Goal: Task Accomplishment & Management: Manage account settings

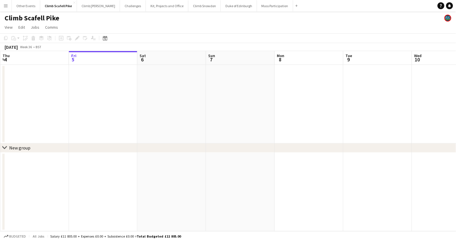
click at [7, 6] on app-icon "Menu" at bounding box center [5, 5] width 5 height 5
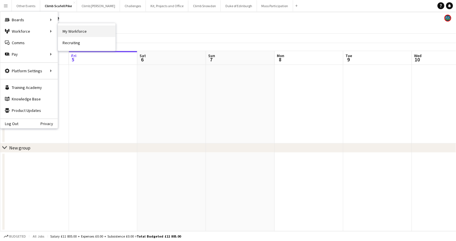
click at [90, 30] on link "My Workforce" at bounding box center [86, 31] width 57 height 11
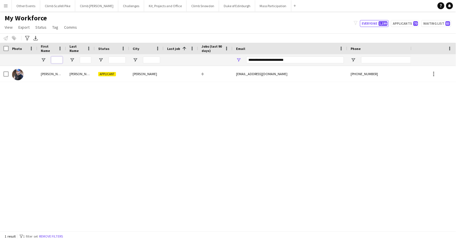
click at [55, 62] on input "First Name Filter Input" at bounding box center [56, 60] width 11 height 7
type input "******"
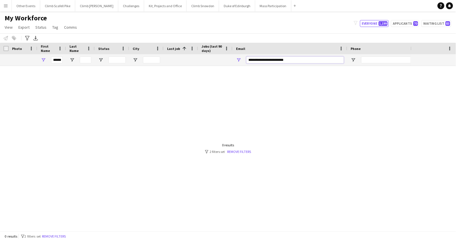
click at [274, 60] on input "**********" at bounding box center [295, 60] width 98 height 7
click at [261, 58] on input "**********" at bounding box center [295, 60] width 98 height 7
click at [263, 58] on input "**********" at bounding box center [295, 60] width 98 height 7
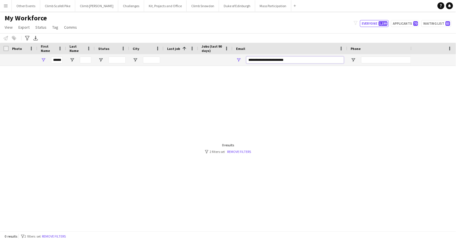
click at [264, 58] on input "**********" at bounding box center [295, 60] width 98 height 7
click at [267, 60] on input "**********" at bounding box center [295, 60] width 98 height 7
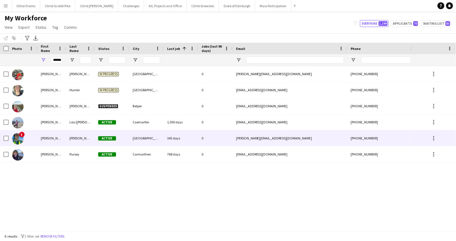
click at [23, 137] on span "!" at bounding box center [22, 135] width 6 height 6
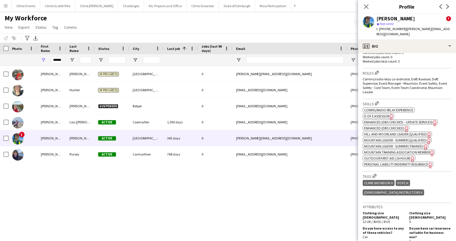
scroll to position [235, 0]
click at [384, 126] on span "Enhanced (DBS Checked)" at bounding box center [384, 128] width 40 height 4
click at [381, 120] on span "Enhanced (DBS Checked – Update Services)" at bounding box center [398, 122] width 69 height 4
click at [389, 126] on span "Enhanced (DBS Checked)" at bounding box center [384, 128] width 40 height 4
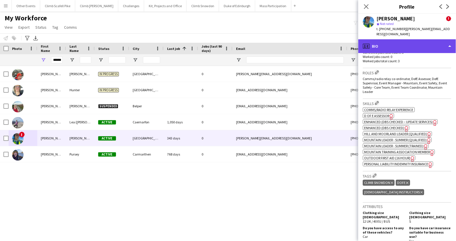
click at [422, 42] on div "profile Bio" at bounding box center [407, 46] width 98 height 14
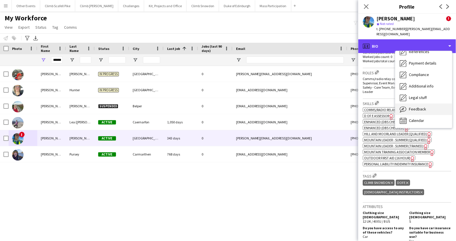
scroll to position [65, 0]
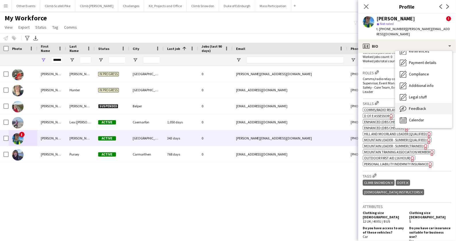
click at [418, 106] on span "Feedback" at bounding box center [417, 108] width 17 height 5
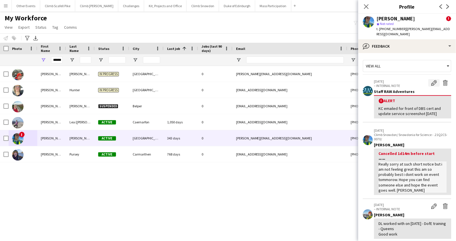
click at [431, 80] on app-icon "Edit alert" at bounding box center [434, 83] width 6 height 6
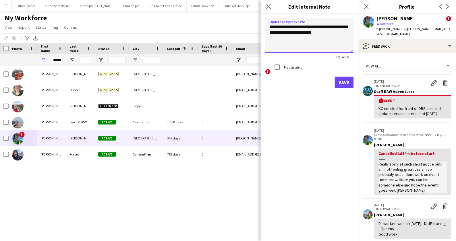
drag, startPoint x: 329, startPoint y: 32, endPoint x: 261, endPoint y: 29, distance: 68.1
click at [261, 29] on form "**********" at bounding box center [310, 53] width 98 height 79
type textarea "**********"
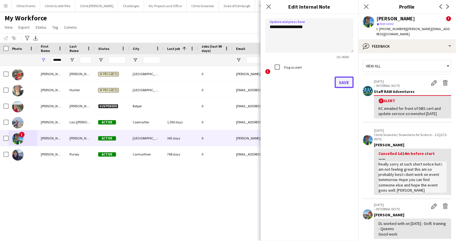
click at [352, 80] on button "Save" at bounding box center [344, 82] width 19 height 11
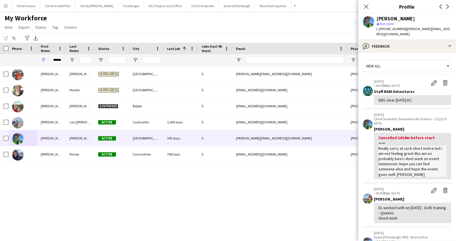
click at [301, 24] on div "My Workforce View Views Default view New view Update view Delete view Edit name…" at bounding box center [228, 24] width 456 height 20
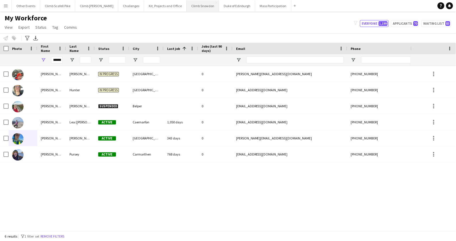
click at [195, 5] on button "Climb Snowdon Close" at bounding box center [202, 5] width 32 height 11
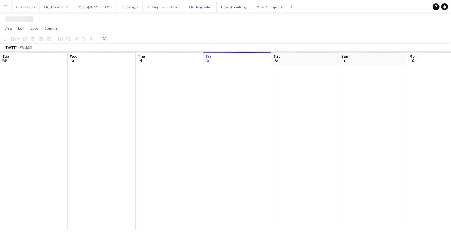
scroll to position [0, 137]
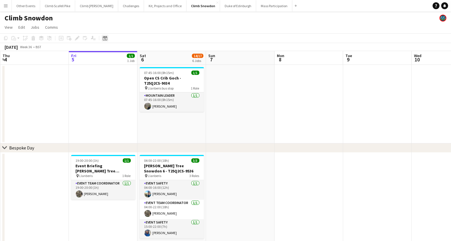
click at [105, 38] on icon "Date picker" at bounding box center [105, 38] width 5 height 5
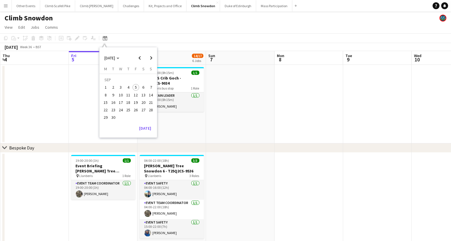
click at [143, 111] on span "27" at bounding box center [143, 109] width 7 height 7
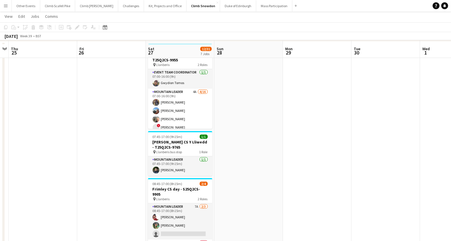
scroll to position [105, 0]
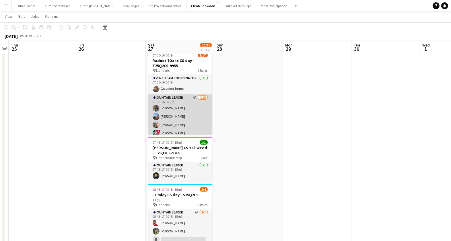
click at [186, 118] on app-card-role "Mountain Leader 4A [DATE] 07:00-16:00 (9h) [PERSON_NAME] [PERSON_NAME] [PERSON_…" at bounding box center [180, 166] width 64 height 144
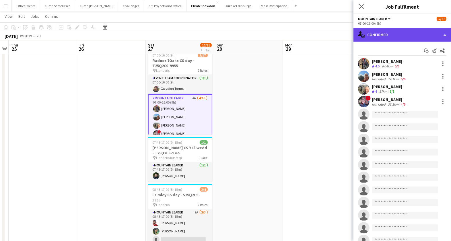
click at [403, 35] on div "single-neutral-actions-check-2 Confirmed" at bounding box center [402, 35] width 98 height 14
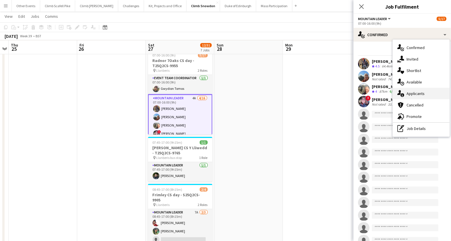
click at [417, 96] on span "Applicants" at bounding box center [416, 93] width 18 height 5
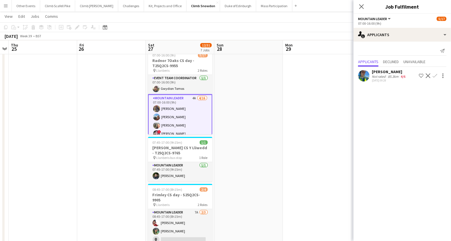
click at [433, 77] on app-icon "Confirm" at bounding box center [435, 75] width 5 height 5
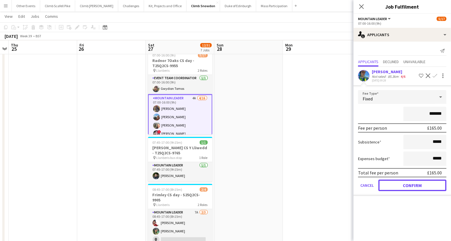
click at [430, 181] on button "Confirm" at bounding box center [412, 185] width 68 height 11
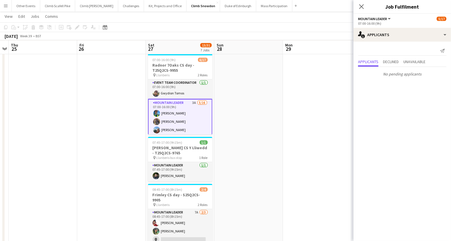
click at [291, 141] on app-date-cell at bounding box center [317, 237] width 69 height 380
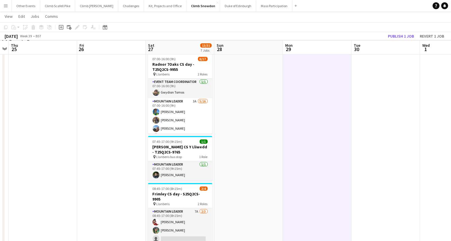
scroll to position [106, 0]
click at [397, 34] on button "Publish 1 job" at bounding box center [401, 35] width 31 height 7
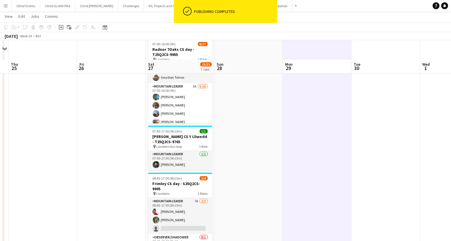
scroll to position [113, 0]
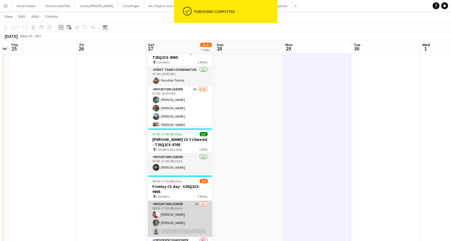
click at [182, 207] on app-card-role "Mountain Leader 7A [DATE] 08:45-17:00 (8h15m) [PERSON_NAME] [PERSON_NAME] singl…" at bounding box center [180, 219] width 64 height 36
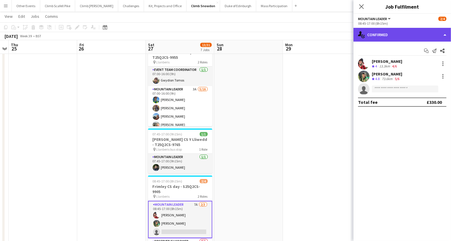
click at [399, 36] on div "single-neutral-actions-check-2 Confirmed" at bounding box center [402, 35] width 98 height 14
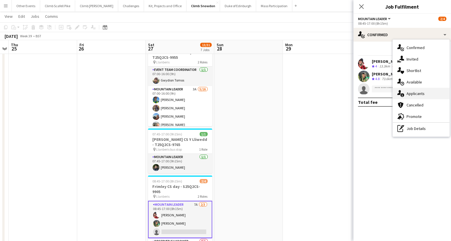
click at [408, 95] on span "Applicants" at bounding box center [416, 93] width 18 height 5
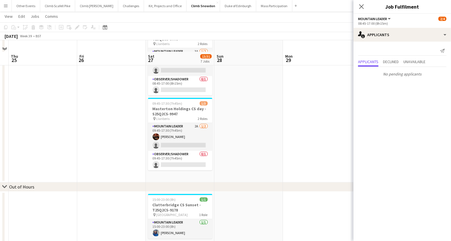
scroll to position [344, 0]
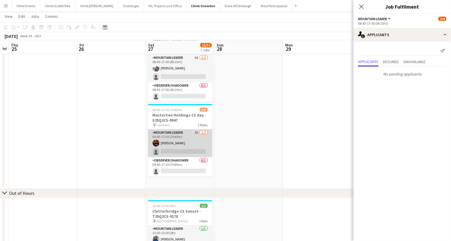
click at [188, 141] on app-card-role "Mountain Leader 2A [DATE] 09:45-17:30 (7h45m) [PERSON_NAME] single-neutral-acti…" at bounding box center [180, 143] width 64 height 28
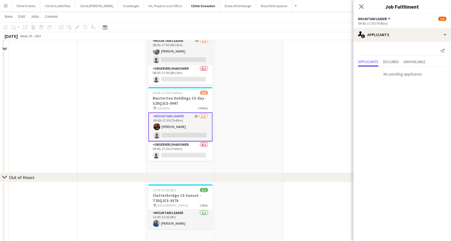
scroll to position [225, 0]
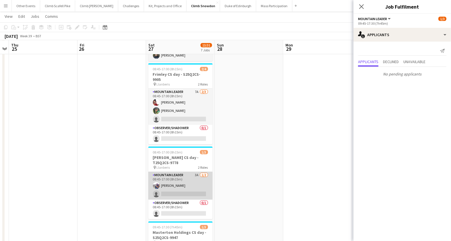
click at [171, 182] on app-card-role "Mountain Leader 3A [DATE] 08:45-17:00 (8h15m) [PERSON_NAME] single-neutral-acti…" at bounding box center [180, 186] width 64 height 28
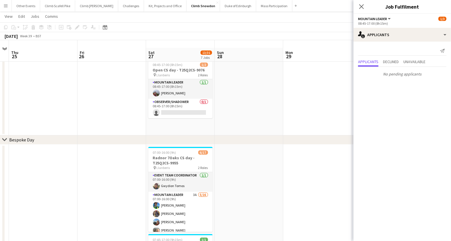
scroll to position [0, 0]
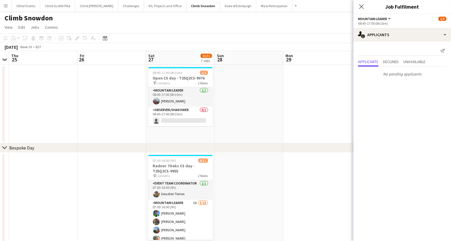
click at [268, 118] on app-date-cell at bounding box center [249, 104] width 69 height 79
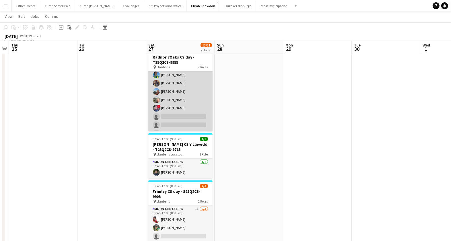
scroll to position [19, 0]
click at [167, 117] on app-card-role "Mountain Leader 3A [DATE] 07:00-16:00 (9h) [PERSON_NAME] [PERSON_NAME] [PERSON_…" at bounding box center [180, 144] width 64 height 144
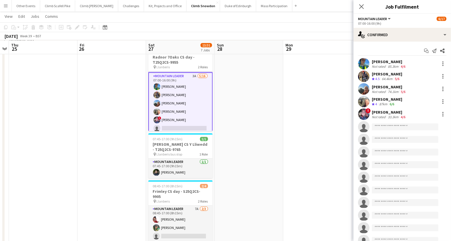
click at [364, 117] on app-user-avatar at bounding box center [363, 113] width 11 height 11
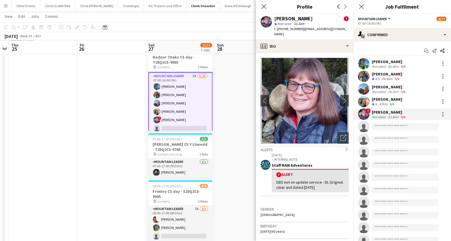
click at [240, 168] on app-date-cell at bounding box center [249, 234] width 69 height 380
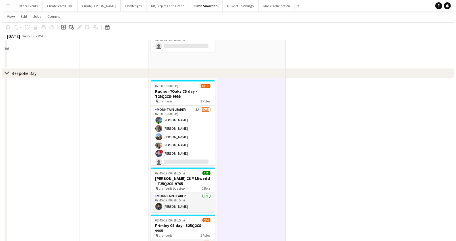
scroll to position [0, 0]
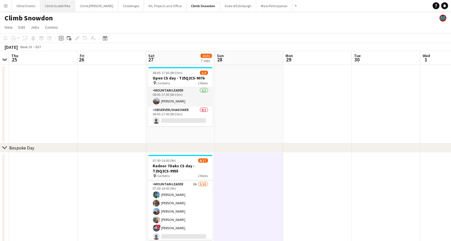
click at [54, 9] on button "Climb Scafell Pike Close" at bounding box center [57, 5] width 35 height 11
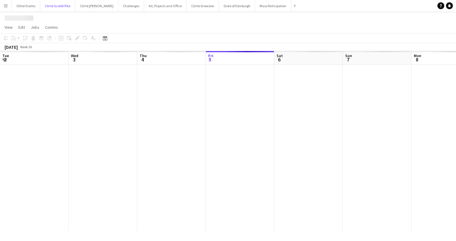
scroll to position [0, 137]
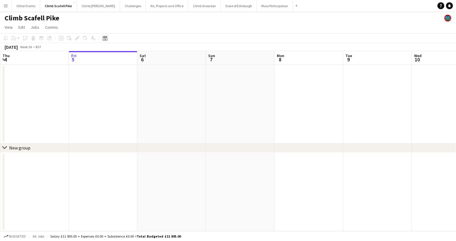
click at [104, 38] on icon at bounding box center [105, 39] width 2 height 2
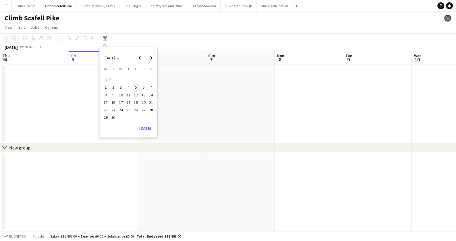
click at [142, 111] on span "27" at bounding box center [143, 109] width 7 height 7
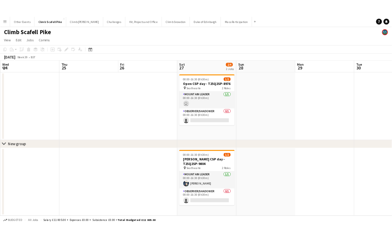
scroll to position [0, 197]
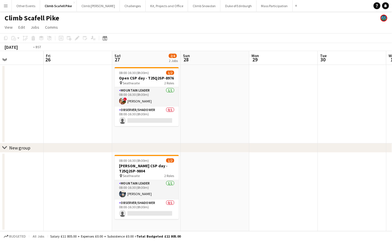
drag, startPoint x: 317, startPoint y: 120, endPoint x: -51, endPoint y: 132, distance: 367.7
click at [0, 132] on html "Menu Boards Boards Boards All jobs Status Workforce Workforce My Workforce Recr…" at bounding box center [196, 120] width 392 height 241
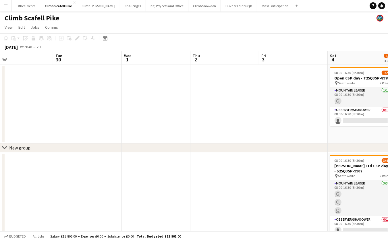
drag, startPoint x: 145, startPoint y: 94, endPoint x: 19, endPoint y: 106, distance: 127.1
click at [10, 105] on app-calendar-viewport "Fri 26 Sat 27 2/4 2 Jobs Sun 28 Mon 29 Tue 30 Wed 1 Thu 2 Fri 3 Sat 4 6/10 4 Jo…" at bounding box center [194, 216] width 388 height 331
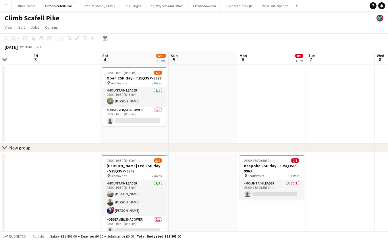
drag, startPoint x: 224, startPoint y: 105, endPoint x: 159, endPoint y: 112, distance: 65.7
click at [159, 112] on app-calendar-viewport "Mon 29 Tue 30 Wed 1 Thu 2 Fri 3 Sat 4 6/10 4 Jobs Sun 5 Mon 6 0/1 1 Job Tue 7 W…" at bounding box center [194, 216] width 388 height 331
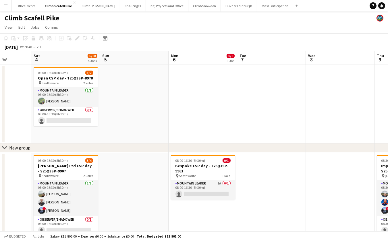
scroll to position [0, 244]
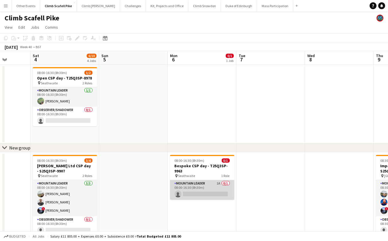
click at [205, 186] on app-card-role "Mountain Leader 1A 0/1 08:00-16:30 (8h30m) single-neutral-actions" at bounding box center [202, 190] width 64 height 20
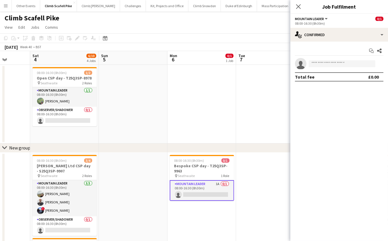
click at [342, 24] on div "08:00-16:30 (8h30m)" at bounding box center [339, 23] width 88 height 4
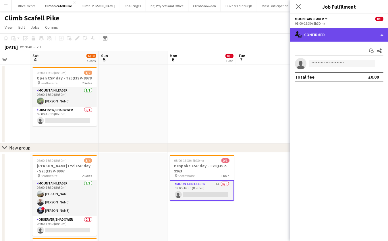
click at [343, 30] on div "single-neutral-actions-check-2 Confirmed" at bounding box center [339, 35] width 98 height 14
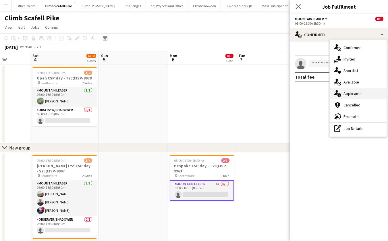
click at [356, 92] on span "Applicants" at bounding box center [352, 93] width 18 height 5
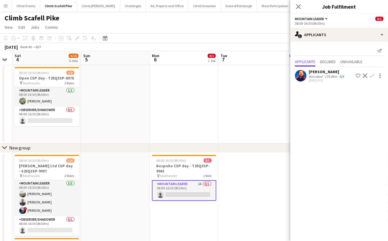
scroll to position [0, 215]
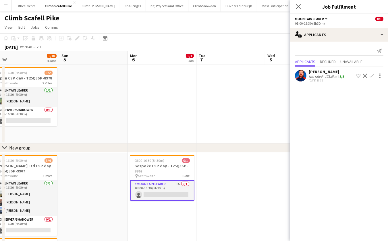
drag, startPoint x: 256, startPoint y: 176, endPoint x: 216, endPoint y: 177, distance: 39.3
click at [216, 177] on app-calendar-viewport "Wed 1 Thu 2 Fri 3 Sat 4 6/10 4 Jobs Sun 5 Mon 6 0/1 1 Job Tue 7 Wed 8 Thu 9 3/4…" at bounding box center [194, 216] width 388 height 331
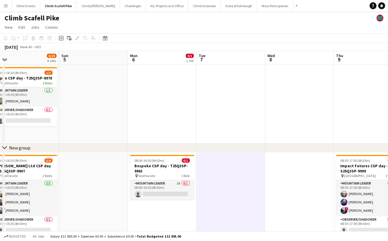
scroll to position [0, 196]
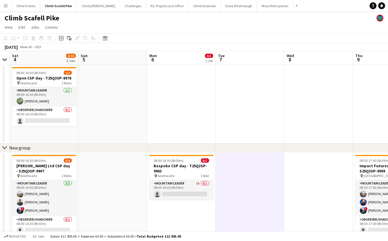
drag, startPoint x: 223, startPoint y: 121, endPoint x: 243, endPoint y: 119, distance: 19.3
click at [243, 119] on app-calendar-viewport "Wed 1 Thu 2 Fri 3 Sat 4 6/10 4 Jobs Sun 5 Mon 6 0/1 1 Job Tue 7 Wed 8 Thu 9 3/4…" at bounding box center [194, 216] width 388 height 331
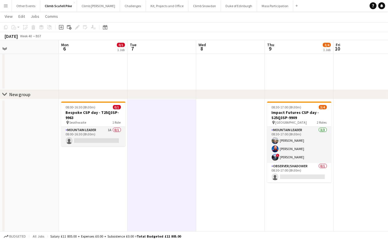
scroll to position [0, 232]
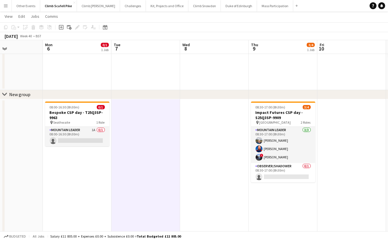
drag, startPoint x: 258, startPoint y: 161, endPoint x: 192, endPoint y: 169, distance: 67.3
click at [192, 169] on app-calendar-viewport "Thu 2 Fri 3 Sat 4 6/10 4 Jobs Sun 5 Mon 6 0/1 1 Job Tue 7 Wed 8 Thu 9 3/4 1 Job…" at bounding box center [194, 149] width 388 height 359
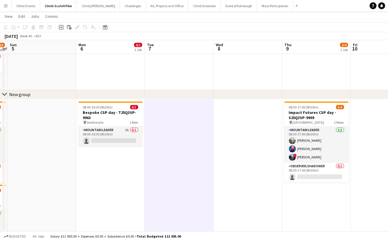
scroll to position [0, 179]
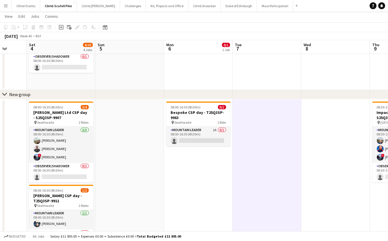
drag, startPoint x: 118, startPoint y: 172, endPoint x: 240, endPoint y: 160, distance: 121.7
click at [240, 160] on app-calendar-viewport "Wed 1 Thu 2 Fri 3 Sat 4 6/10 4 Jobs Sun 5 Mon 6 0/1 1 Job Tue 7 Wed 8 Thu 9 3/4…" at bounding box center [194, 149] width 388 height 359
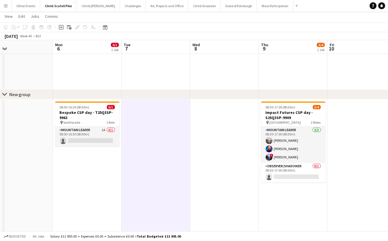
drag, startPoint x: 275, startPoint y: 158, endPoint x: 164, endPoint y: 167, distance: 111.4
click at [164, 167] on app-calendar-viewport "Thu 2 Fri 3 Sat 4 6/10 4 Jobs Sun 5 Mon 6 0/1 1 Job Tue 7 Wed 8 Thu 9 3/4 1 Job…" at bounding box center [194, 149] width 388 height 359
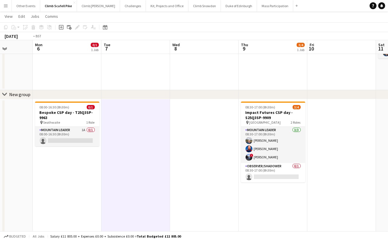
scroll to position [0, 226]
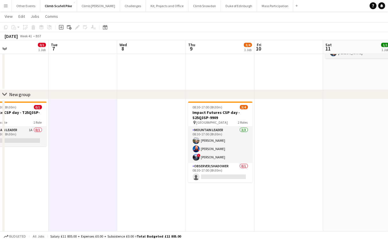
drag, startPoint x: 255, startPoint y: 150, endPoint x: 182, endPoint y: 163, distance: 74.0
click at [182, 163] on app-calendar-viewport "Fri 3 Sat 4 6/10 4 Jobs Sun 5 Mon 6 0/1 1 Job Tue 7 Wed 8 Thu 9 3/4 1 Job Fri 1…" at bounding box center [194, 149] width 388 height 359
click at [267, 157] on app-date-cell at bounding box center [288, 213] width 69 height 229
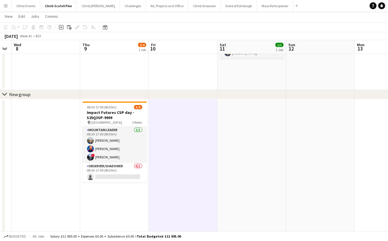
scroll to position [0, 195]
drag, startPoint x: 306, startPoint y: 145, endPoint x: 202, endPoint y: 163, distance: 105.9
click at [200, 163] on app-calendar-viewport "Sun 5 Mon 6 0/1 1 Job Tue 7 Wed 8 Thu 9 3/4 1 Job Fri 10 Sat 11 1/1 1 Job Sun 1…" at bounding box center [194, 149] width 388 height 359
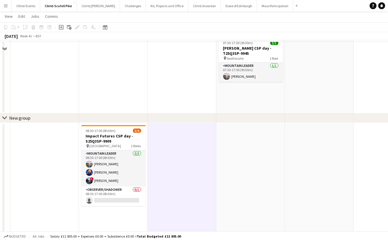
scroll to position [0, 0]
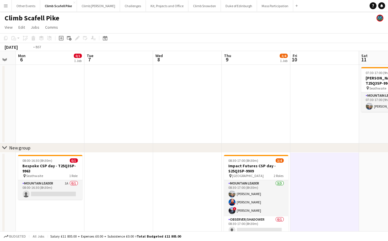
drag, startPoint x: 129, startPoint y: 114, endPoint x: 271, endPoint y: 104, distance: 142.9
click at [271, 104] on app-calendar-viewport "Sat 4 6/10 4 Jobs Sun 5 Mon 6 0/1 1 Job Tue 7 Wed 8 Thu 9 3/4 1 Job Fri 10 Sat …" at bounding box center [194, 216] width 388 height 331
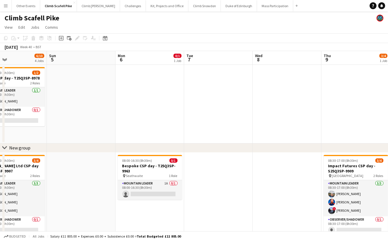
drag, startPoint x: 142, startPoint y: 168, endPoint x: 240, endPoint y: 163, distance: 98.0
click at [242, 163] on app-calendar-viewport "Thu 2 Fri 3 Sat 4 6/10 4 Jobs Sun 5 Mon 6 0/1 1 Job Tue 7 Wed 8 Thu 9 3/4 1 Job…" at bounding box center [194, 216] width 388 height 331
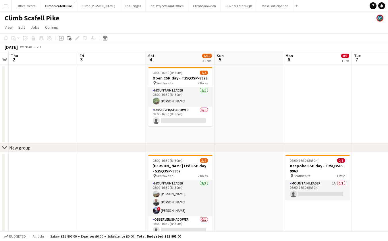
scroll to position [0, 156]
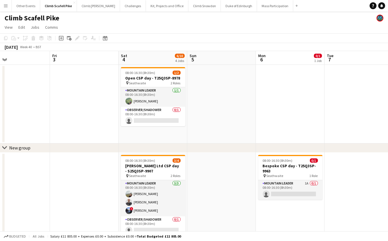
drag, startPoint x: 87, startPoint y: 198, endPoint x: 227, endPoint y: 178, distance: 141.8
click at [227, 178] on app-calendar-viewport "Tue 30 Wed 1 Thu 2 Fri 3 Sat 4 6/10 4 Jobs Sun 5 Mon 6 0/1 1 Job Tue 7 Wed 8 Th…" at bounding box center [194, 216] width 388 height 331
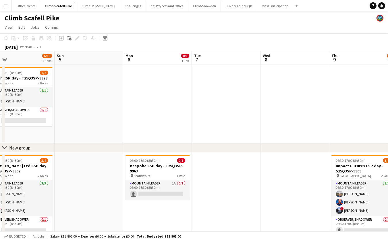
scroll to position [0, 208]
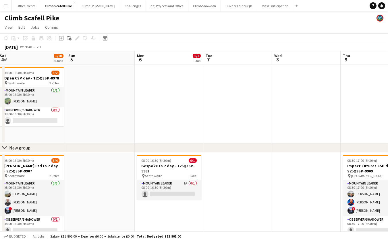
drag, startPoint x: 347, startPoint y: 119, endPoint x: 232, endPoint y: 132, distance: 115.6
click at [226, 131] on app-calendar-viewport "Wed 1 Thu 2 Fri 3 Sat 4 6/10 4 Jobs Sun 5 Mon 6 0/1 1 Job Tue 7 Wed 8 Thu 9 3/4…" at bounding box center [194, 216] width 388 height 331
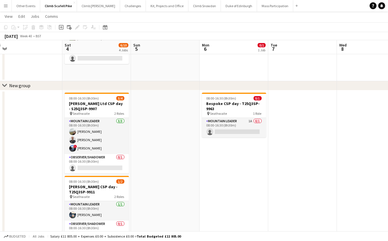
scroll to position [0, 138]
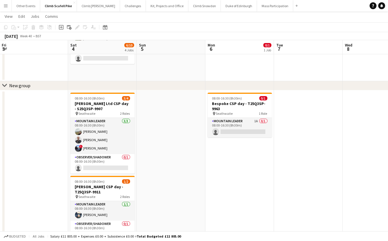
drag, startPoint x: 111, startPoint y: 173, endPoint x: 182, endPoint y: 171, distance: 70.9
click at [182, 171] on app-calendar-viewport "Wed 1 Thu 2 Fri 3 Sat 4 6/10 4 Jobs Sun 5 Mon 6 0/1 1 Job Tue 7 Wed 8 Thu 9 3/4…" at bounding box center [194, 140] width 388 height 359
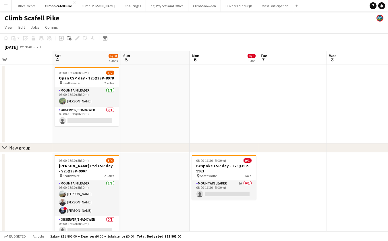
scroll to position [0, 191]
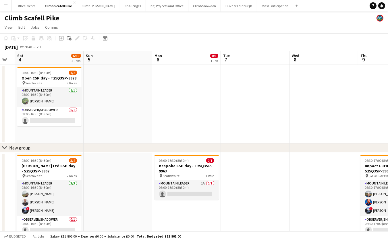
drag, startPoint x: 312, startPoint y: 164, endPoint x: 263, endPoint y: 164, distance: 48.8
click at [263, 164] on app-calendar-viewport "Wed 1 Thu 2 Fri 3 Sat 4 6/10 4 Jobs Sun 5 Mon 6 0/1 1 Job Tue 7 Wed 8 Thu 9 3/4…" at bounding box center [194, 216] width 388 height 331
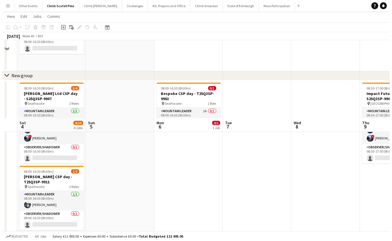
scroll to position [0, 0]
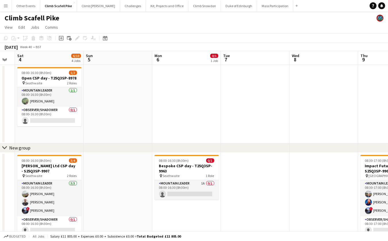
click at [7, 5] on app-icon "Menu" at bounding box center [5, 5] width 5 height 5
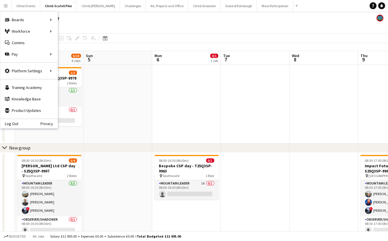
click at [5, 6] on app-icon "Menu" at bounding box center [5, 5] width 5 height 5
click at [180, 24] on app-page-menu "View Day view expanded Day view collapsed Month view Date picker Jump to [DATE]…" at bounding box center [194, 27] width 388 height 11
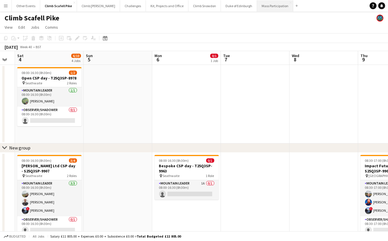
click at [266, 5] on button "Mass Participation Close" at bounding box center [275, 5] width 36 height 11
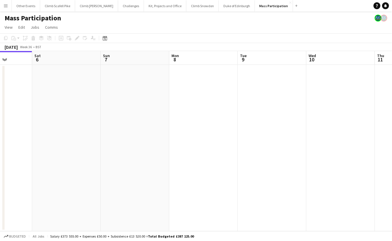
drag, startPoint x: 339, startPoint y: 143, endPoint x: 119, endPoint y: 149, distance: 219.3
click at [97, 146] on app-calendar-viewport "Tue 2 Wed 3 Thu 4 Fri 5 Sat 6 Sun 7 Mon 8 Tue 9 Wed 10 Thu 11 Fri 12 9/9 2 Jobs…" at bounding box center [196, 141] width 392 height 180
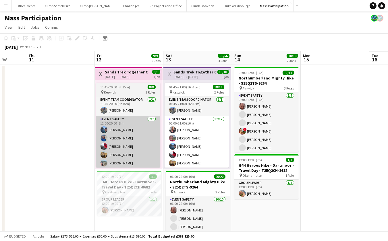
drag, startPoint x: 301, startPoint y: 146, endPoint x: 99, endPoint y: 159, distance: 201.8
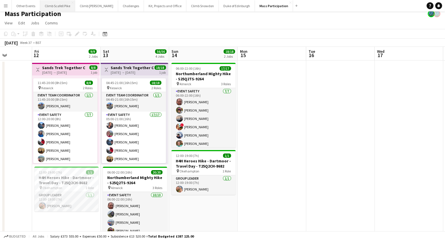
click at [53, 5] on button "Climb Scafell Pike Close" at bounding box center [57, 5] width 35 height 11
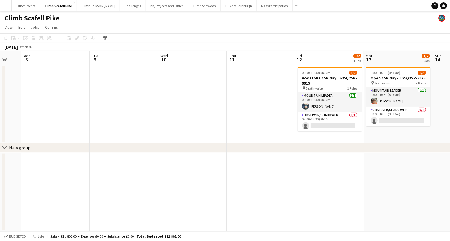
drag, startPoint x: 201, startPoint y: 118, endPoint x: 195, endPoint y: 118, distance: 5.7
click at [195, 118] on app-calendar-viewport "Thu 4 Fri 5 Sat 6 Sun 7 Mon 8 Tue 9 Wed 10 Thu 11 Fri 12 1/2 1 Job Sat 13 1/2 1…" at bounding box center [225, 141] width 450 height 180
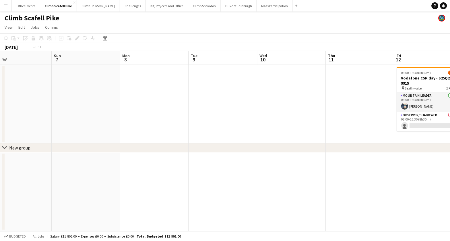
drag, startPoint x: 351, startPoint y: 113, endPoint x: 112, endPoint y: 135, distance: 240.3
click at [111, 135] on app-calendar-viewport "Thu 4 Fri 5 Sat 6 Sun 7 Mon 8 Tue 9 Wed 10 Thu 11 Fri 12 1/2 1 Job Sat 13 1/2 1…" at bounding box center [225, 141] width 450 height 180
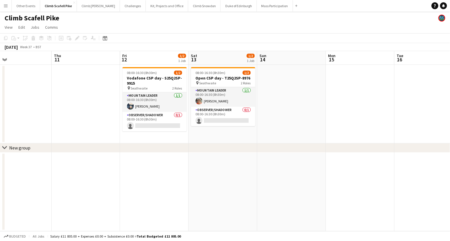
scroll to position [0, 154]
click at [25, 7] on button "Other Events Close" at bounding box center [26, 5] width 28 height 11
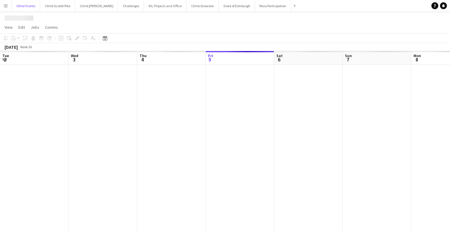
scroll to position [0, 137]
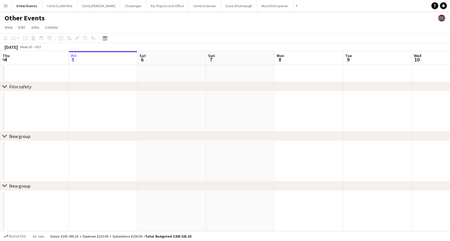
drag, startPoint x: 88, startPoint y: 148, endPoint x: 79, endPoint y: 149, distance: 8.4
click at [79, 149] on div "chevron-right Film safety chevron-right New group chevron-right New group Tue 2…" at bounding box center [225, 141] width 450 height 180
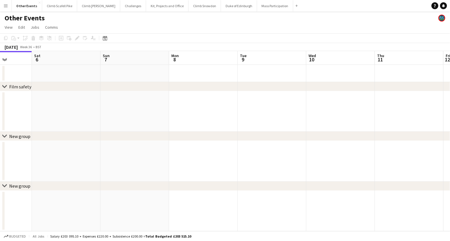
drag, startPoint x: 186, startPoint y: 94, endPoint x: 56, endPoint y: 108, distance: 130.4
click at [57, 108] on app-calendar-viewport "Tue 2 Wed 3 Thu 4 Fri 5 Sat 6 Sun 7 Mon 8 Tue 9 Wed 10 Thu 11 Fri 12 Sat 13" at bounding box center [225, 141] width 450 height 180
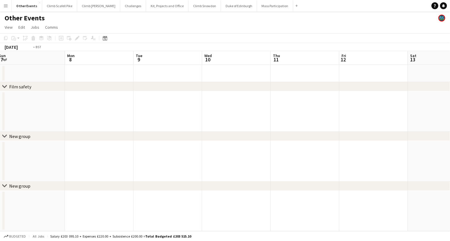
drag, startPoint x: 341, startPoint y: 109, endPoint x: 113, endPoint y: 123, distance: 228.2
click at [99, 120] on app-calendar-viewport "Thu 4 Fri 5 Sat 6 Sun 7 Mon 8 Tue 9 Wed 10 Thu 11 Fri 12 Sat 13 Sun 14 Mon 15" at bounding box center [225, 141] width 450 height 180
drag, startPoint x: 219, startPoint y: 119, endPoint x: 306, endPoint y: 113, distance: 88.0
click at [306, 115] on app-calendar-viewport "Mon 8 Tue 9 Wed 10 Thu 11 Fri 12 Sat 13 Sun 14 Mon 15 Tue 16 Wed 17 Thu 18 Fri …" at bounding box center [225, 141] width 450 height 180
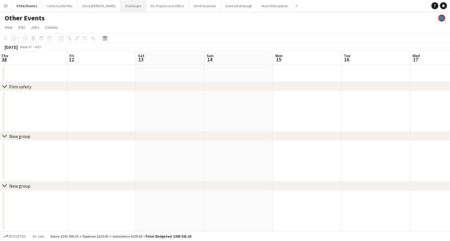
click at [120, 7] on button "Challenges Close" at bounding box center [133, 5] width 26 height 11
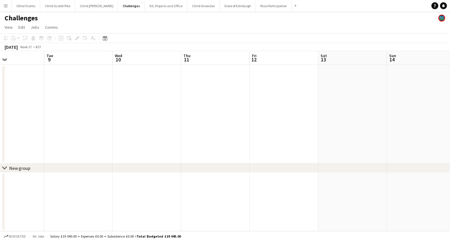
drag, startPoint x: 353, startPoint y: 136, endPoint x: 53, endPoint y: 155, distance: 301.0
click at [53, 155] on app-calendar-viewport "Sat 6 5/5 1 Job Sun 7 Mon 8 Tue 9 Wed 10 Thu 11 Fri 12 Sat 13 Sun 14 Mon 15 Tue…" at bounding box center [225, 141] width 450 height 180
drag, startPoint x: 148, startPoint y: 145, endPoint x: 203, endPoint y: 141, distance: 54.7
click at [203, 141] on app-calendar-viewport "Mon 8 Tue 9 Wed 10 Thu 11 Fri 12 Sat 13 Sun 14 Mon 15 Tue 16 Wed 17 Thu 18 Fri …" at bounding box center [225, 141] width 450 height 180
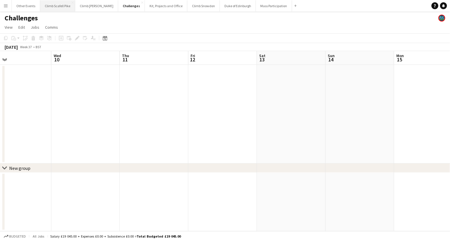
click at [58, 7] on button "Climb Scafell Pike Close" at bounding box center [57, 5] width 35 height 11
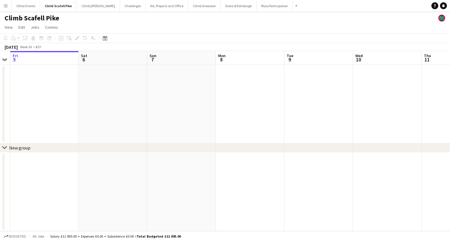
drag, startPoint x: 363, startPoint y: 142, endPoint x: 189, endPoint y: 150, distance: 174.0
click at [189, 149] on div "chevron-right New group Tue 2 Wed 3 Thu 4 Fri 5 Sat 6 Sun 7 Mon 8 Tue 9 Wed 10 …" at bounding box center [225, 141] width 450 height 180
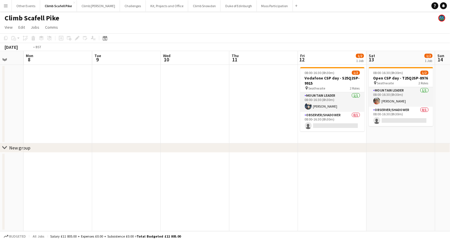
scroll to position [0, 195]
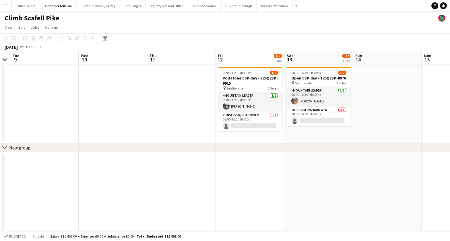
drag, startPoint x: 312, startPoint y: 115, endPoint x: 178, endPoint y: 131, distance: 134.9
click at [133, 130] on app-calendar-viewport "Sat 6 Sun 7 Mon 8 Tue 9 Wed 10 Thu 11 Fri 12 1/2 1 Job Sat 13 1/2 1 Job Sun 14 …" at bounding box center [225, 141] width 450 height 180
click at [265, 176] on app-date-cell at bounding box center [250, 192] width 69 height 79
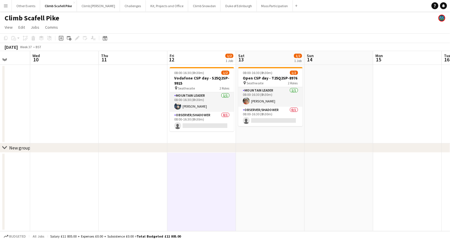
drag, startPoint x: 350, startPoint y: 177, endPoint x: 168, endPoint y: 188, distance: 182.5
click at [130, 190] on app-calendar-viewport "Sat 6 Sun 7 Mon 8 Tue 9 Wed 10 Thu 11 Fri 12 1/2 1 Job Sat 13 1/2 1 Job Sun 14 …" at bounding box center [225, 141] width 450 height 180
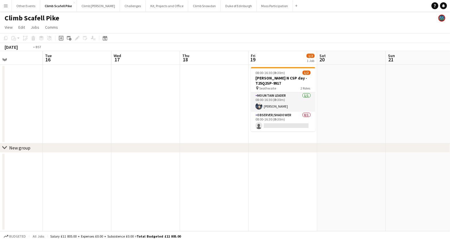
drag, startPoint x: 189, startPoint y: 177, endPoint x: 117, endPoint y: 185, distance: 73.0
click at [116, 185] on app-calendar-viewport "Fri 12 1/2 1 Job Sat 13 1/2 1 Job Sun 14 Mon 15 Tue 16 Wed 17 Thu 18 Fri 19 1/2…" at bounding box center [225, 141] width 450 height 180
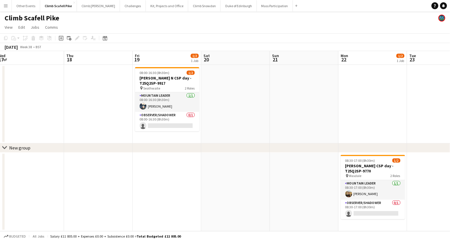
drag, startPoint x: 273, startPoint y: 170, endPoint x: 186, endPoint y: 172, distance: 86.1
click at [186, 172] on app-calendar-viewport "Sun 14 Mon 15 Tue 16 Wed 17 Thu 18 Fri 19 1/2 1 Job Sat 20 Sun 21 Mon 22 1/2 1 …" at bounding box center [225, 141] width 450 height 180
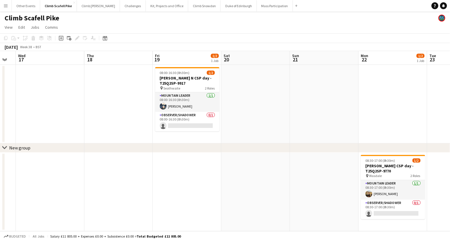
drag, startPoint x: 284, startPoint y: 173, endPoint x: 188, endPoint y: 163, distance: 96.6
click at [346, 156] on app-calendar-viewport "Mon 15 Tue 16 Wed 17 Thu 18 Fri 19 1/2 1 Job Sat 20 Sun 21 Mon 22 1/2 1 Job Tue…" at bounding box center [225, 141] width 450 height 180
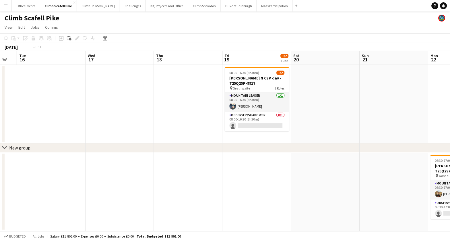
drag, startPoint x: 174, startPoint y: 175, endPoint x: 302, endPoint y: 155, distance: 129.4
click at [308, 157] on app-calendar-viewport "Sun 14 Mon 15 Tue 16 Wed 17 Thu 18 Fri 19 1/2 1 Job Sat 20 Sun 21 Mon 22 1/2 1 …" at bounding box center [225, 141] width 450 height 180
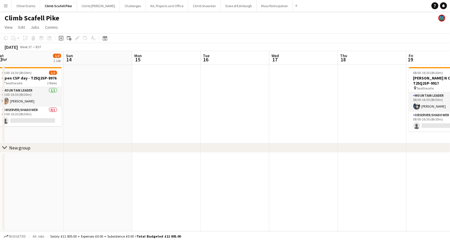
drag, startPoint x: 213, startPoint y: 172, endPoint x: 279, endPoint y: 157, distance: 66.8
click at [283, 164] on app-calendar-viewport "Thu 11 Fri 12 1/2 1 Job Sat 13 1/2 1 Job Sun 14 Mon 15 Tue 16 Wed 17 Thu 18 Fri…" at bounding box center [225, 141] width 450 height 180
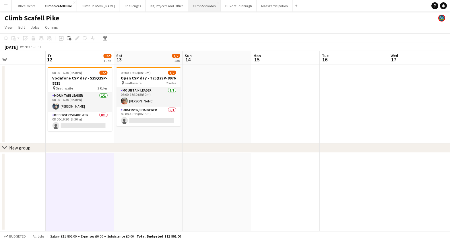
click at [188, 7] on button "Climb Snowdon Close" at bounding box center [204, 5] width 32 height 11
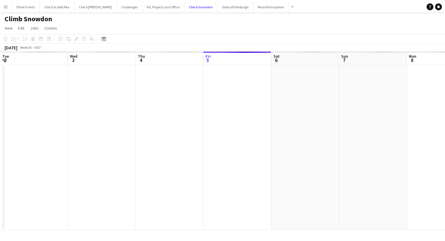
scroll to position [0, 137]
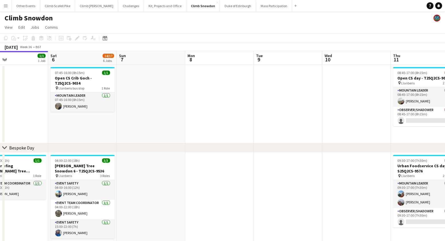
drag, startPoint x: 370, startPoint y: 105, endPoint x: 133, endPoint y: 127, distance: 238.0
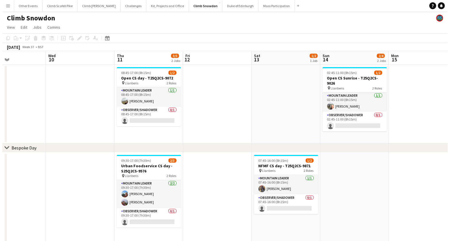
scroll to position [0, 201]
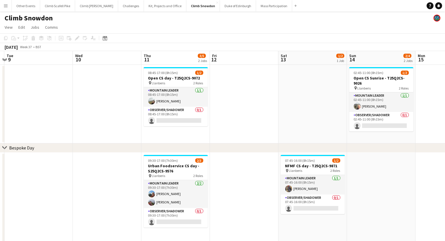
drag, startPoint x: 222, startPoint y: 126, endPoint x: 121, endPoint y: 127, distance: 101.6
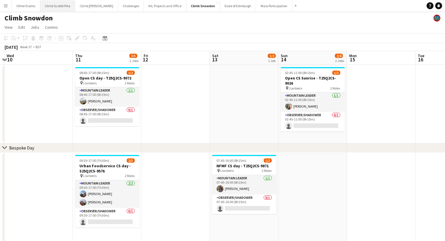
click at [61, 7] on button "Climb Scafell Pike Close" at bounding box center [57, 5] width 35 height 11
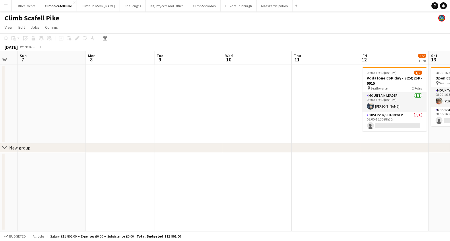
drag, startPoint x: 361, startPoint y: 103, endPoint x: 180, endPoint y: 130, distance: 183.1
click at [180, 130] on app-calendar-viewport "Thu 4 Fri 5 Sat 6 Sun 7 Mon 8 Tue 9 Wed 10 Thu 11 Fri 12 1/2 1 Job Sat 13 1/2 1…" at bounding box center [225, 141] width 450 height 180
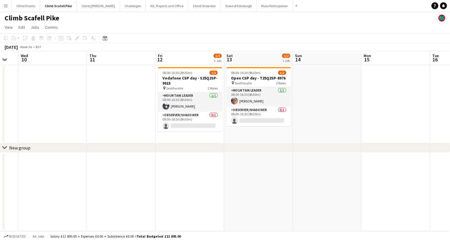
drag, startPoint x: 276, startPoint y: 117, endPoint x: 132, endPoint y: 126, distance: 144.9
click at [87, 141] on app-calendar-viewport "Sat 6 Sun 7 Mon 8 Tue 9 Wed 10 Thu 11 Fri 12 1/2 1 Job Sat 13 1/2 1 Job Sun 14 …" at bounding box center [225, 141] width 450 height 180
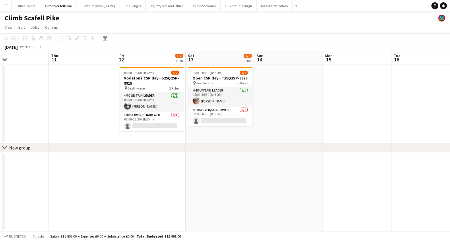
scroll to position [0, 168]
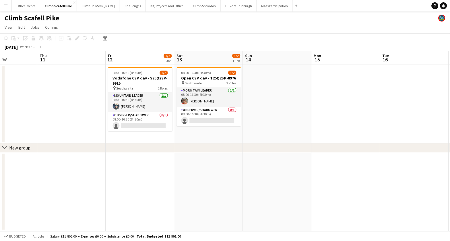
click at [299, 108] on app-calendar-viewport "Mon 8 Tue 9 Wed 10 Thu 11 Fri 12 1/2 1 Job Sat 13 1/2 1 Job Sun 14 Mon 15 Tue 1…" at bounding box center [225, 141] width 450 height 180
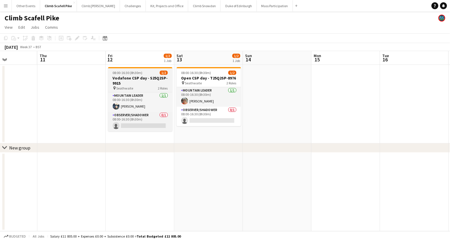
click at [147, 82] on h3 "Vodafone CSP day - S25Q2SP-9915" at bounding box center [140, 80] width 64 height 10
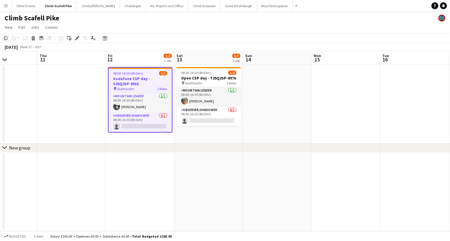
click at [8, 38] on icon "Copy" at bounding box center [5, 38] width 5 height 5
click at [24, 6] on button "Other Events Close" at bounding box center [26, 5] width 28 height 11
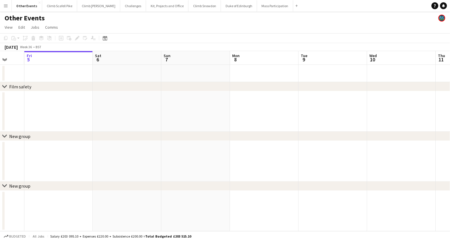
drag, startPoint x: 263, startPoint y: 101, endPoint x: 162, endPoint y: 112, distance: 101.9
click at [138, 109] on app-calendar-viewport "Tue 2 Wed 3 Thu 4 Fri 5 Sat 6 Sun 7 Mon 8 Tue 9 Wed 10 Thu 11 Fri 12 Sat 13" at bounding box center [225, 141] width 450 height 180
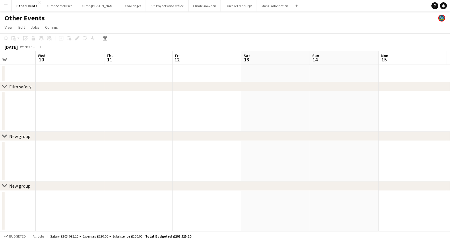
drag, startPoint x: 231, startPoint y: 111, endPoint x: 101, endPoint y: 127, distance: 130.9
click at [101, 127] on app-calendar-viewport "Sat 6 Sun 7 Mon 8 Tue 9 Wed 10 Thu 11 Fri 12 Sat 13 Sun 14 Mon 15 Tue 16 Wed 17" at bounding box center [225, 141] width 450 height 180
click at [205, 69] on app-date-cell at bounding box center [207, 73] width 69 height 17
click at [18, 38] on app-action-btn "Paste" at bounding box center [15, 38] width 10 height 7
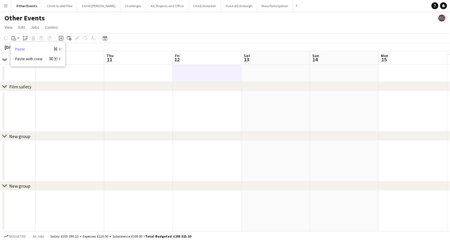
click at [16, 49] on link "Paste Command V" at bounding box center [37, 48] width 45 height 5
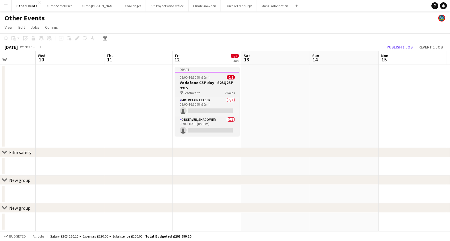
click at [203, 86] on h3 "Vodafone CSP day - S25Q2SP-9915" at bounding box center [207, 85] width 64 height 10
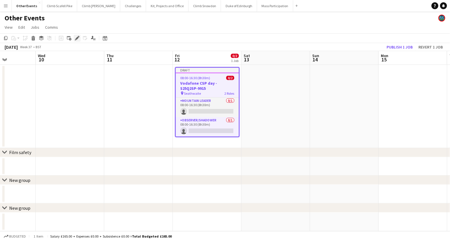
click at [78, 37] on icon at bounding box center [78, 36] width 1 height 1
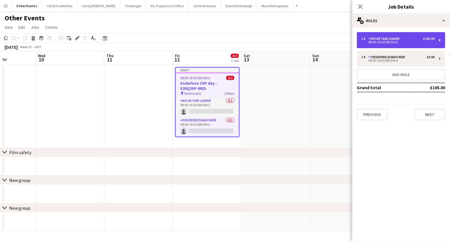
click at [389, 43] on div "08:00-16:30 (8h30m)" at bounding box center [397, 42] width 73 height 3
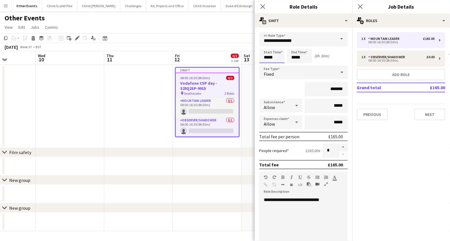
click at [267, 57] on input "*****" at bounding box center [271, 56] width 25 height 14
type input "*****"
click at [267, 47] on div at bounding box center [266, 46] width 11 height 6
click at [303, 199] on div "**********" at bounding box center [300, 231] width 83 height 69
click at [296, 199] on div "**********" at bounding box center [300, 231] width 83 height 69
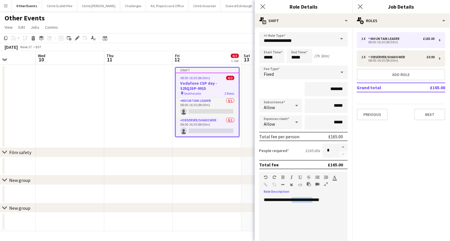
drag, startPoint x: 319, startPoint y: 198, endPoint x: 298, endPoint y: 198, distance: 20.9
click at [298, 198] on div "**********" at bounding box center [300, 231] width 83 height 69
click at [305, 215] on div "**********" at bounding box center [300, 231] width 83 height 69
click at [289, 205] on div "**********" at bounding box center [300, 231] width 83 height 69
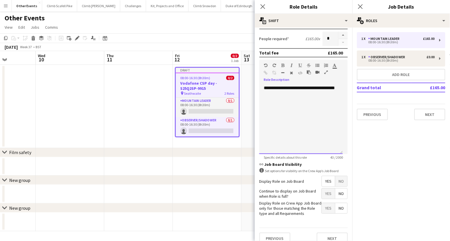
scroll to position [117, 0]
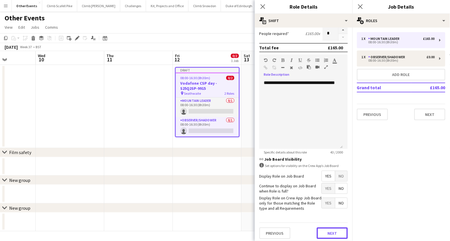
click at [324, 228] on button "Next" at bounding box center [332, 233] width 31 height 11
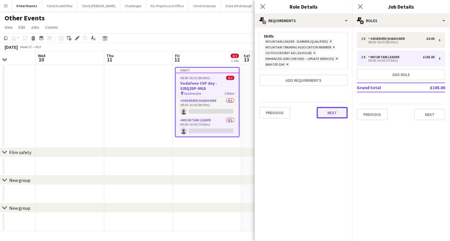
click at [332, 116] on button "Next" at bounding box center [332, 112] width 31 height 11
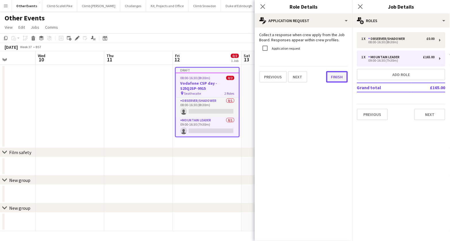
click at [338, 77] on button "Finish" at bounding box center [337, 76] width 22 height 11
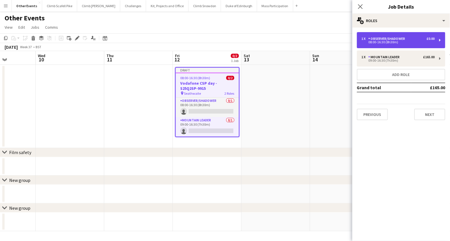
click at [418, 41] on div "08:00-16:30 (8h30m)" at bounding box center [397, 42] width 73 height 3
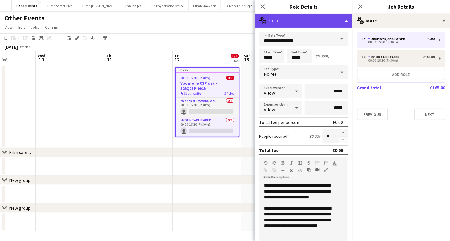
click at [342, 15] on div "multiple-actions-text Shift" at bounding box center [304, 21] width 98 height 14
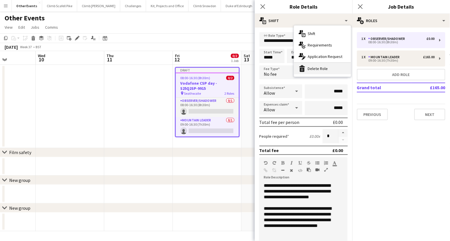
click at [331, 65] on div "bin-2 Delete Role" at bounding box center [322, 68] width 57 height 11
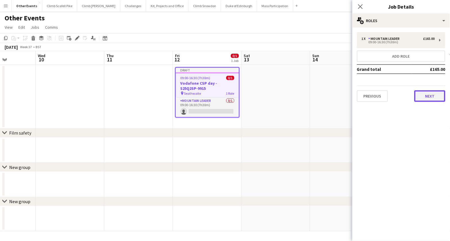
click at [438, 96] on button "Next" at bounding box center [429, 95] width 31 height 11
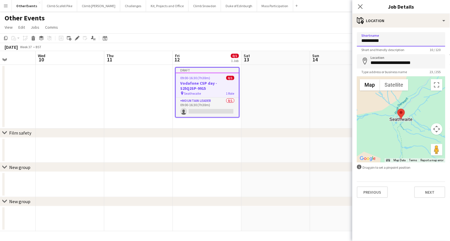
click at [390, 44] on input "**********" at bounding box center [401, 39] width 88 height 14
click at [389, 43] on input "**********" at bounding box center [401, 39] width 88 height 14
click at [389, 42] on input "**********" at bounding box center [401, 39] width 88 height 14
click at [388, 41] on input "**********" at bounding box center [401, 39] width 88 height 14
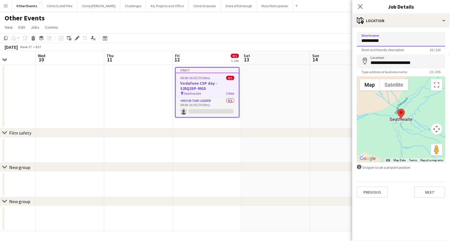
click at [388, 41] on input "**********" at bounding box center [401, 39] width 88 height 14
type input "*******"
click at [392, 59] on input "**********" at bounding box center [401, 61] width 88 height 14
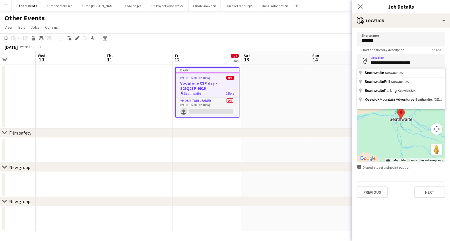
click at [392, 60] on input "**********" at bounding box center [401, 61] width 88 height 14
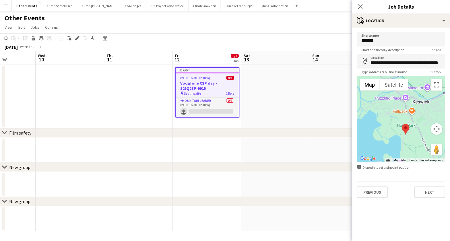
drag, startPoint x: 393, startPoint y: 134, endPoint x: 412, endPoint y: 138, distance: 19.4
click at [412, 138] on div at bounding box center [401, 119] width 88 height 86
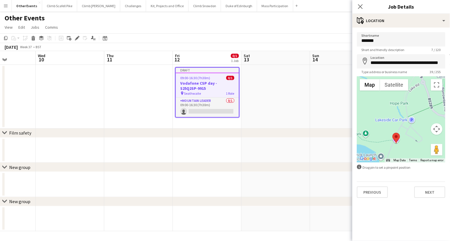
drag, startPoint x: 414, startPoint y: 123, endPoint x: 390, endPoint y: 120, distance: 24.9
click at [390, 120] on div at bounding box center [401, 119] width 88 height 86
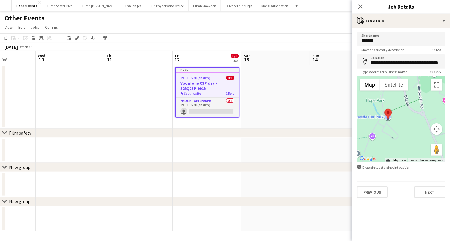
drag, startPoint x: 373, startPoint y: 134, endPoint x: 389, endPoint y: 112, distance: 27.1
click at [384, 109] on area at bounding box center [384, 109] width 0 height 0
type input "**********"
click at [429, 195] on button "Next" at bounding box center [429, 191] width 31 height 11
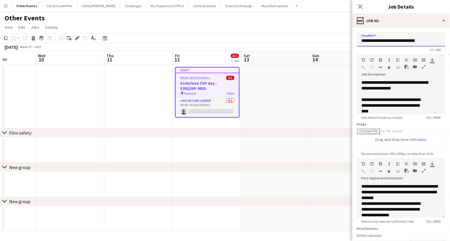
click at [396, 40] on input "**********" at bounding box center [401, 39] width 88 height 14
click at [392, 87] on div "**********" at bounding box center [396, 97] width 79 height 34
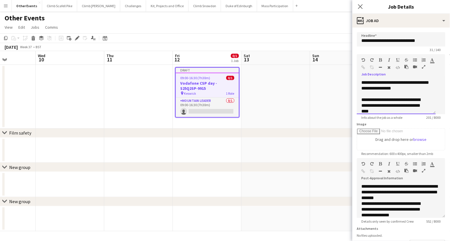
click at [362, 90] on div "**********" at bounding box center [396, 97] width 79 height 34
click at [419, 91] on div "**********" at bounding box center [396, 97] width 79 height 34
drag, startPoint x: 387, startPoint y: 90, endPoint x: 374, endPoint y: 90, distance: 12.9
click at [374, 90] on div "**********" at bounding box center [396, 97] width 79 height 34
drag, startPoint x: 394, startPoint y: 82, endPoint x: 408, endPoint y: 83, distance: 14.4
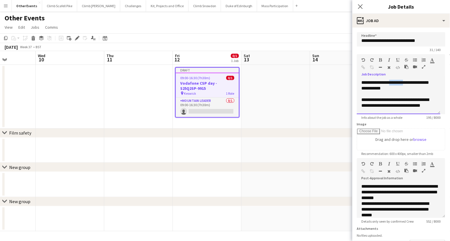
click at [408, 83] on div "**********" at bounding box center [398, 97] width 83 height 34
click at [412, 88] on div "**********" at bounding box center [398, 97] width 83 height 34
drag, startPoint x: 415, startPoint y: 83, endPoint x: 403, endPoint y: 83, distance: 12.1
click at [403, 83] on div "**********" at bounding box center [398, 97] width 83 height 34
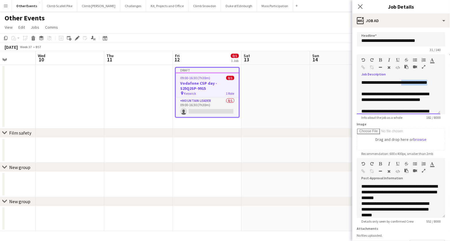
drag, startPoint x: 421, startPoint y: 88, endPoint x: 405, endPoint y: 83, distance: 16.6
click at [405, 83] on div "**********" at bounding box center [398, 97] width 83 height 34
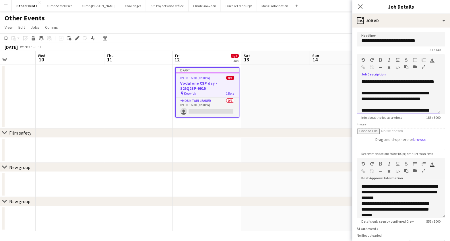
scroll to position [1, 0]
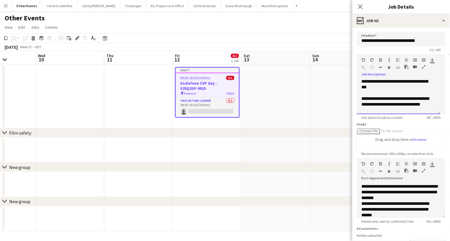
click at [378, 110] on div "**********" at bounding box center [396, 113] width 70 height 34
drag, startPoint x: 359, startPoint y: 99, endPoint x: 358, endPoint y: 96, distance: 3.0
click at [358, 96] on div "**********" at bounding box center [398, 97] width 83 height 34
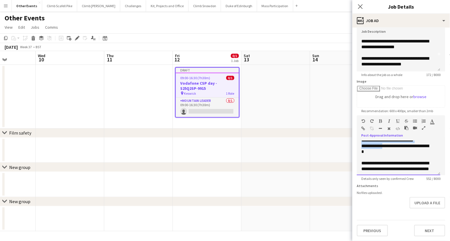
scroll to position [65, 0]
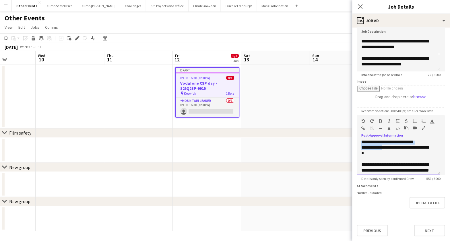
drag, startPoint x: 361, startPoint y: 140, endPoint x: 385, endPoint y: 146, distance: 24.4
click at [385, 146] on div "**********" at bounding box center [398, 158] width 83 height 34
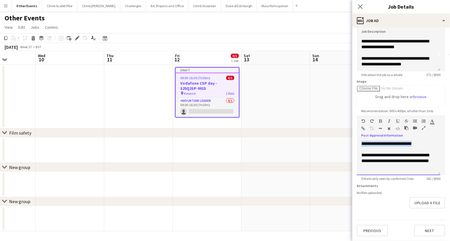
drag, startPoint x: 418, startPoint y: 140, endPoint x: 342, endPoint y: 136, distance: 75.9
click at [341, 136] on body "Menu Boards Boards Boards All jobs Status Workforce Workforce My Workforce Recr…" at bounding box center [225, 120] width 450 height 241
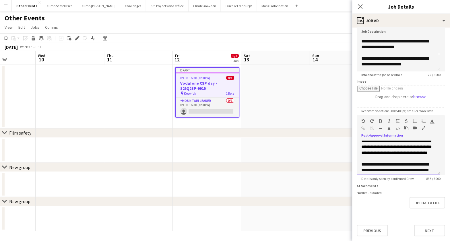
scroll to position [94, 0]
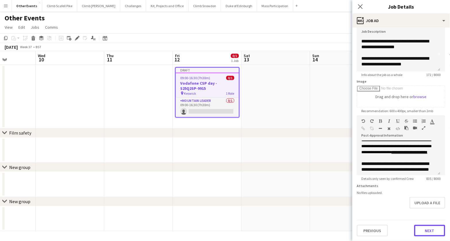
click at [421, 229] on button "Next" at bounding box center [429, 230] width 31 height 11
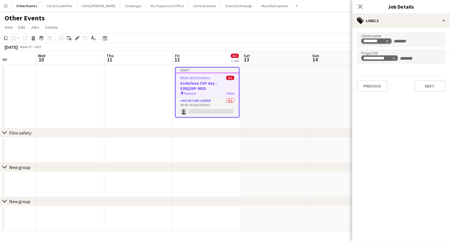
click at [388, 43] on icon "Remove tag" at bounding box center [387, 41] width 4 height 4
click at [391, 39] on input "Type to search client labels..." at bounding box center [400, 41] width 79 height 5
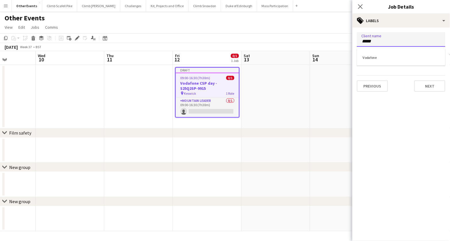
type input "*****"
click at [380, 58] on div "Vodafone" at bounding box center [401, 57] width 88 height 14
click at [394, 58] on icon "Remove tag" at bounding box center [394, 59] width 4 height 4
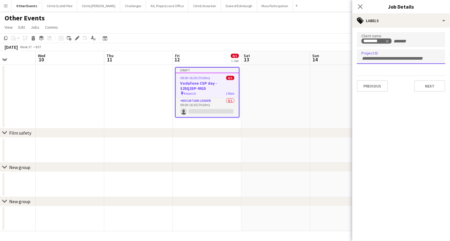
click at [372, 57] on input "Type to search project ID labels..." at bounding box center [400, 58] width 79 height 5
paste input "**********"
type input "**********"
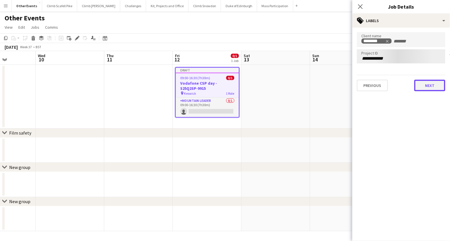
click at [424, 81] on button "Next" at bounding box center [429, 85] width 31 height 11
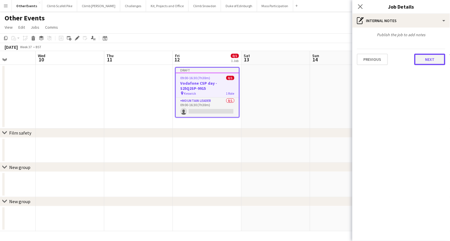
click at [426, 59] on button "Next" at bounding box center [429, 59] width 31 height 11
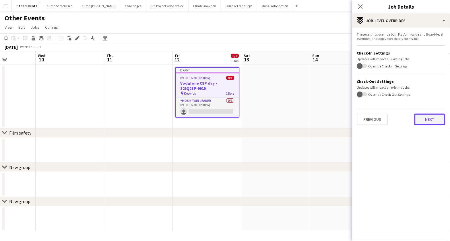
click at [423, 118] on button "Next" at bounding box center [429, 119] width 31 height 11
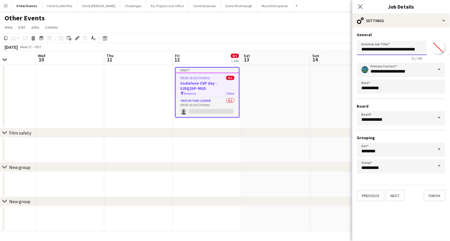
scroll to position [0, 5]
drag, startPoint x: 401, startPoint y: 49, endPoint x: 437, endPoint y: 49, distance: 36.2
click at [437, 49] on div "**********" at bounding box center [401, 49] width 88 height 22
click at [395, 51] on input "**********" at bounding box center [392, 48] width 70 height 14
drag, startPoint x: 395, startPoint y: 50, endPoint x: 432, endPoint y: 49, distance: 36.8
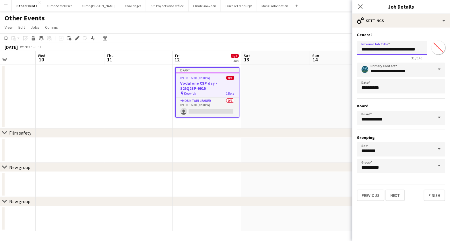
click at [432, 49] on div "**********" at bounding box center [401, 49] width 88 height 22
paste input "text"
click at [383, 50] on input "**********" at bounding box center [392, 48] width 70 height 14
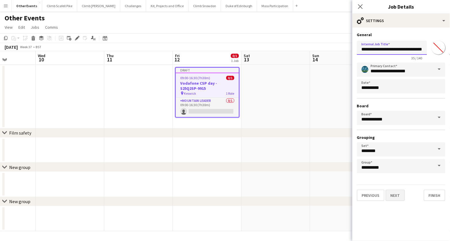
type input "**********"
click at [399, 193] on button "Next" at bounding box center [395, 195] width 19 height 11
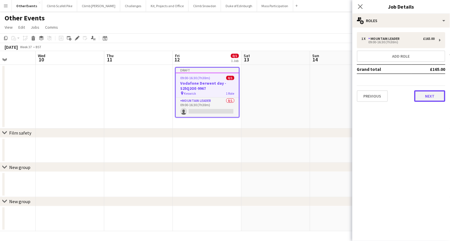
click at [425, 92] on button "Next" at bounding box center [429, 95] width 31 height 11
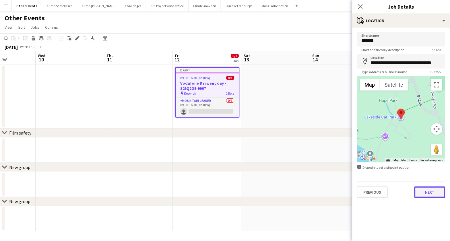
drag, startPoint x: 428, startPoint y: 195, endPoint x: 423, endPoint y: 188, distance: 7.8
click at [428, 195] on button "Next" at bounding box center [429, 191] width 31 height 11
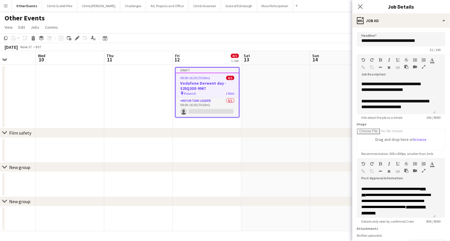
scroll to position [94, 0]
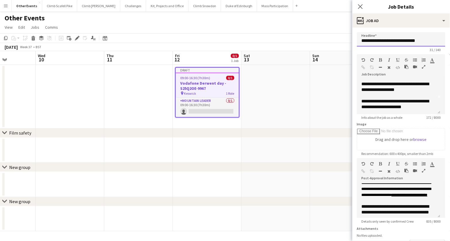
click at [388, 43] on input "**********" at bounding box center [401, 39] width 88 height 14
drag, startPoint x: 390, startPoint y: 41, endPoint x: 383, endPoint y: 41, distance: 7.2
click at [383, 41] on input "**********" at bounding box center [401, 39] width 88 height 14
click at [407, 40] on input "**********" at bounding box center [401, 39] width 88 height 14
click at [429, 41] on input "**********" at bounding box center [401, 39] width 88 height 14
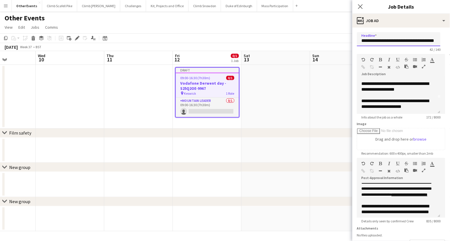
drag, startPoint x: 423, startPoint y: 42, endPoint x: 466, endPoint y: 41, distance: 42.8
click at [450, 41] on html "Menu Boards Boards Boards All jobs Status Workforce Workforce My Workforce Recr…" at bounding box center [225, 120] width 450 height 241
paste input "text"
click at [409, 42] on input "**********" at bounding box center [398, 39] width 83 height 14
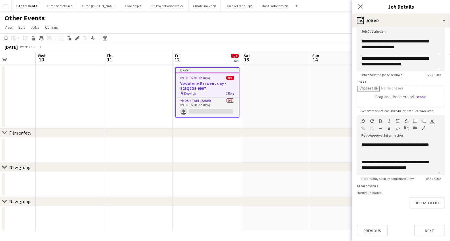
scroll to position [46, 0]
type input "**********"
click at [429, 232] on button "Next" at bounding box center [429, 230] width 31 height 11
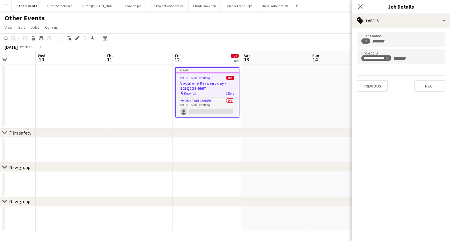
scroll to position [0, 0]
click at [434, 85] on button "Next" at bounding box center [429, 85] width 31 height 11
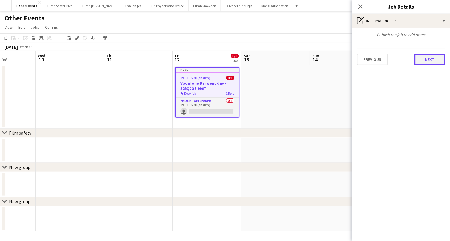
click at [426, 61] on button "Next" at bounding box center [429, 59] width 31 height 11
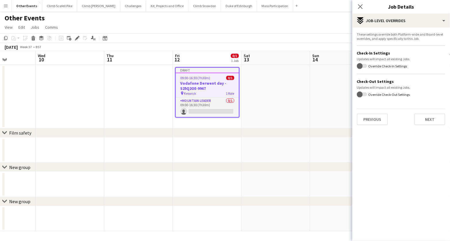
click at [277, 133] on div "chevron-right Film safety" at bounding box center [225, 133] width 450 height 9
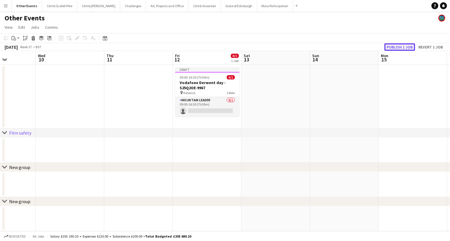
click at [405, 47] on button "Publish 1 job" at bounding box center [399, 46] width 31 height 7
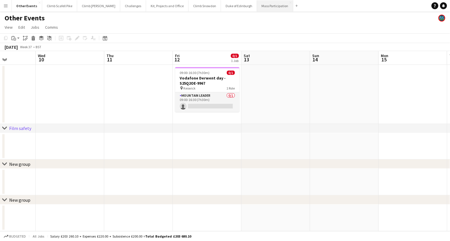
click at [257, 6] on button "Mass Participation Close" at bounding box center [275, 5] width 36 height 11
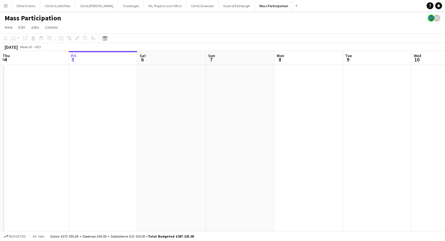
drag, startPoint x: 339, startPoint y: 103, endPoint x: 271, endPoint y: 111, distance: 68.8
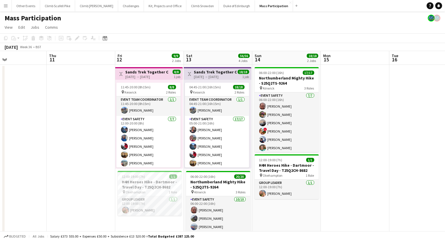
scroll to position [0, 162]
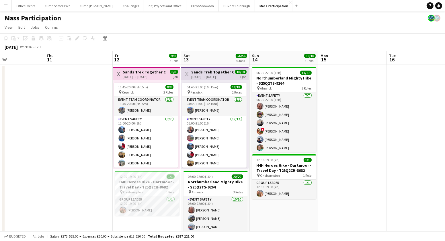
drag, startPoint x: 344, startPoint y: 141, endPoint x: 143, endPoint y: 159, distance: 201.0
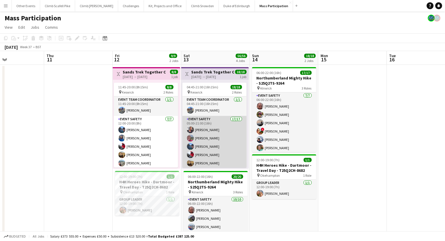
click at [205, 138] on app-card-role "Event Safety 17/17 05:00-21:00 (16h) [PERSON_NAME] [PERSON_NAME] [PERSON_NAME] …" at bounding box center [214, 192] width 64 height 153
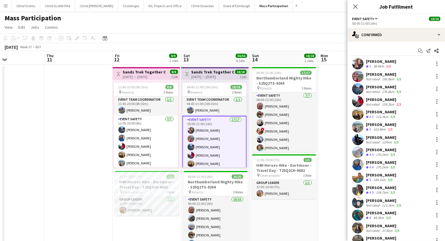
click at [361, 63] on app-user-avatar at bounding box center [357, 63] width 11 height 11
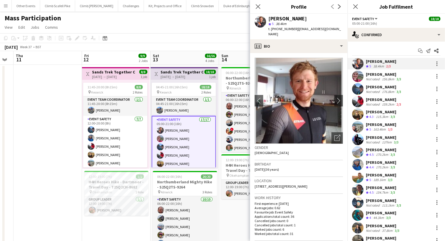
drag, startPoint x: 81, startPoint y: 125, endPoint x: 52, endPoint y: 131, distance: 29.7
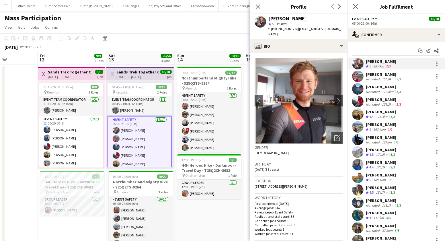
scroll to position [0, 238]
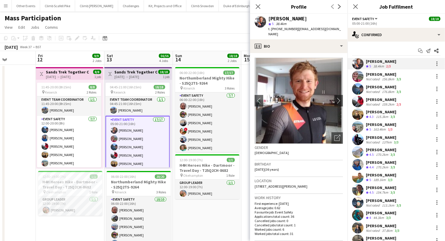
drag, startPoint x: 165, startPoint y: 210, endPoint x: 183, endPoint y: 209, distance: 18.1
click at [259, 8] on icon at bounding box center [257, 6] width 5 height 5
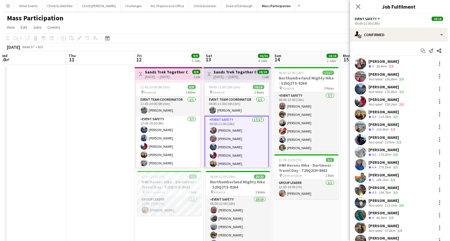
scroll to position [0, 116]
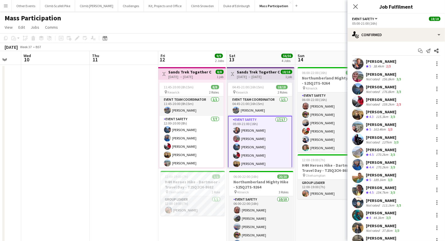
drag, startPoint x: 16, startPoint y: 103, endPoint x: 138, endPoint y: 106, distance: 122.5
click at [64, 7] on button "Climb Scafell Pike Close" at bounding box center [57, 5] width 35 height 11
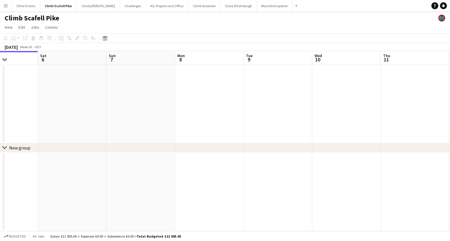
drag, startPoint x: 345, startPoint y: 113, endPoint x: 188, endPoint y: 127, distance: 157.5
click at [116, 131] on app-calendar-viewport "Tue 2 Wed 3 Thu 4 Fri 5 Sat 6 Sun 7 Mon 8 Tue 9 Wed 10 Thu 11 Fri 12 1/2 1 Job …" at bounding box center [225, 141] width 450 height 180
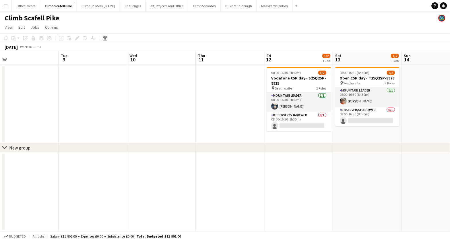
scroll to position [0, 250]
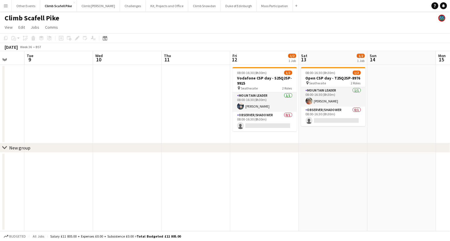
drag, startPoint x: 283, startPoint y: 103, endPoint x: 78, endPoint y: 123, distance: 205.8
click at [70, 120] on app-calendar-viewport "Fri 5 Sat 6 Sun 7 Mon 8 Tue 9 Wed 10 Thu 11 Fri 12 1/2 1 Job Sat 13 1/2 1 Job S…" at bounding box center [225, 141] width 450 height 180
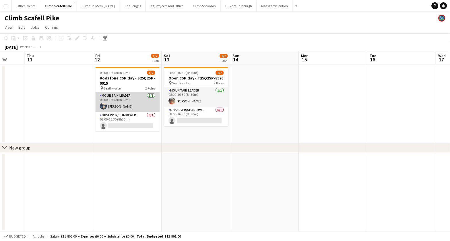
click at [134, 103] on app-card-role "Mountain Leader [DATE] 08:00-16:30 (8h30m) [PERSON_NAME]" at bounding box center [128, 102] width 64 height 20
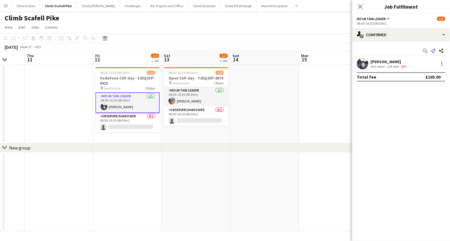
click at [437, 50] on app-icon "Send notification" at bounding box center [433, 51] width 8 height 8
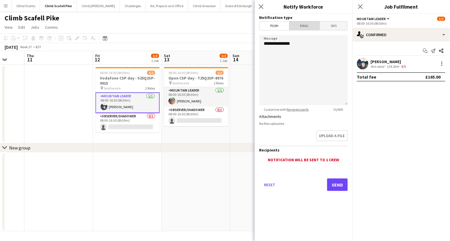
click at [302, 24] on span "Email" at bounding box center [304, 26] width 30 height 9
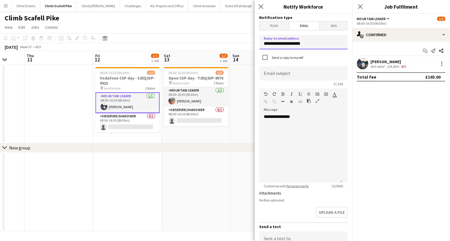
drag, startPoint x: 308, startPoint y: 43, endPoint x: 261, endPoint y: 43, distance: 47.6
click at [261, 43] on input "**********" at bounding box center [303, 42] width 88 height 14
type input "**********"
click at [279, 78] on input at bounding box center [303, 73] width 88 height 14
type input "**********"
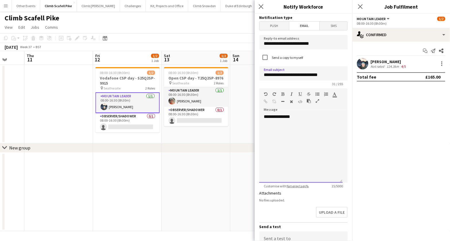
click at [290, 109] on div "default Heading 1 Heading 2 Heading 3 Heading 4 Heading 5 Heading 6 Heading 7 P…" at bounding box center [303, 99] width 88 height 22
drag, startPoint x: 303, startPoint y: 128, endPoint x: 325, endPoint y: 125, distance: 22.0
click at [303, 128] on div "**********" at bounding box center [300, 148] width 83 height 69
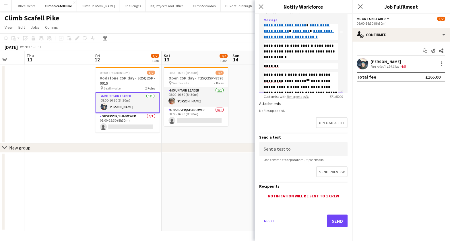
scroll to position [63, 0]
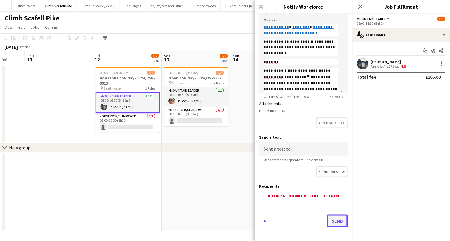
click at [333, 218] on button "Send" at bounding box center [337, 221] width 21 height 13
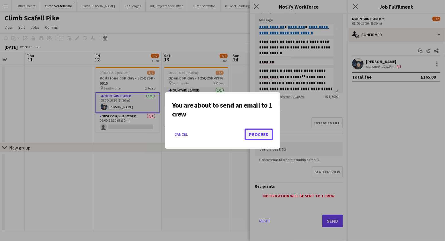
click at [265, 131] on button "Proceed" at bounding box center [259, 134] width 28 height 11
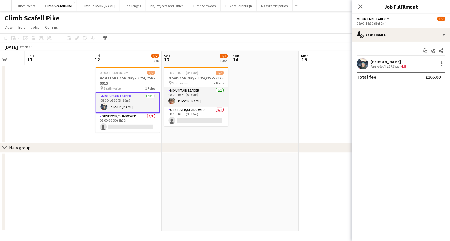
click at [361, 63] on app-user-avatar at bounding box center [362, 63] width 11 height 11
